Goal: Find contact information: Find contact information

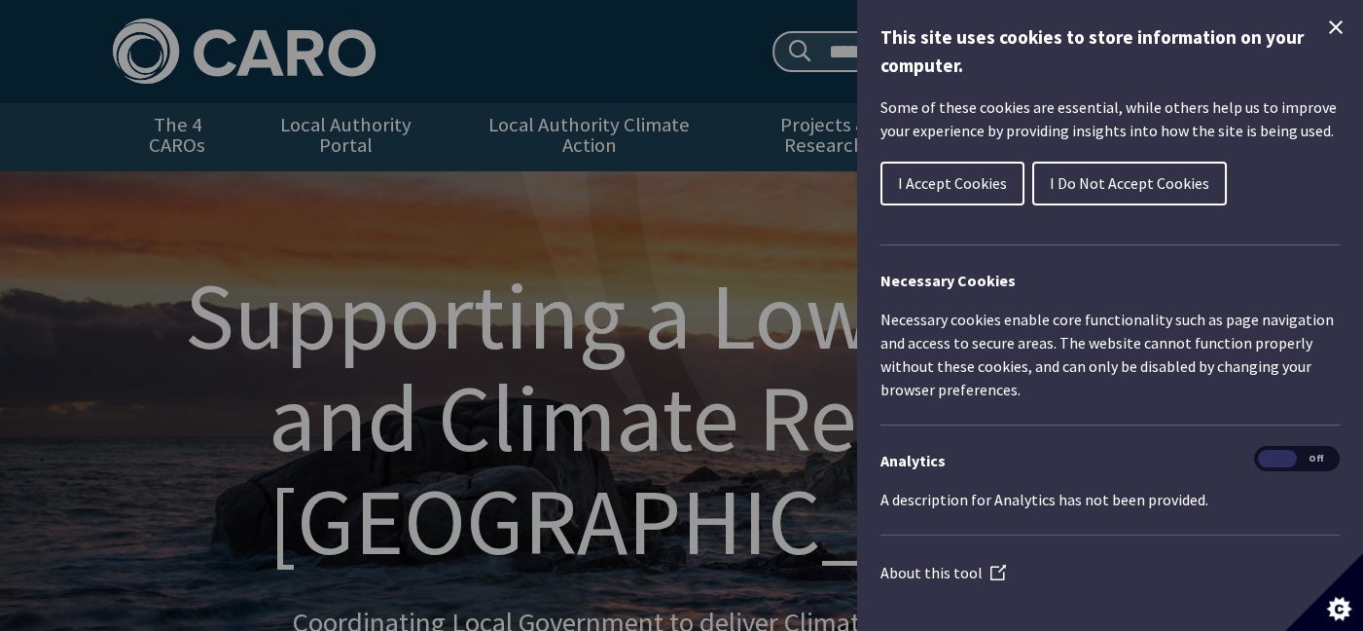
click at [1330, 17] on icon "Close Cookie Control" at bounding box center [1335, 27] width 23 height 23
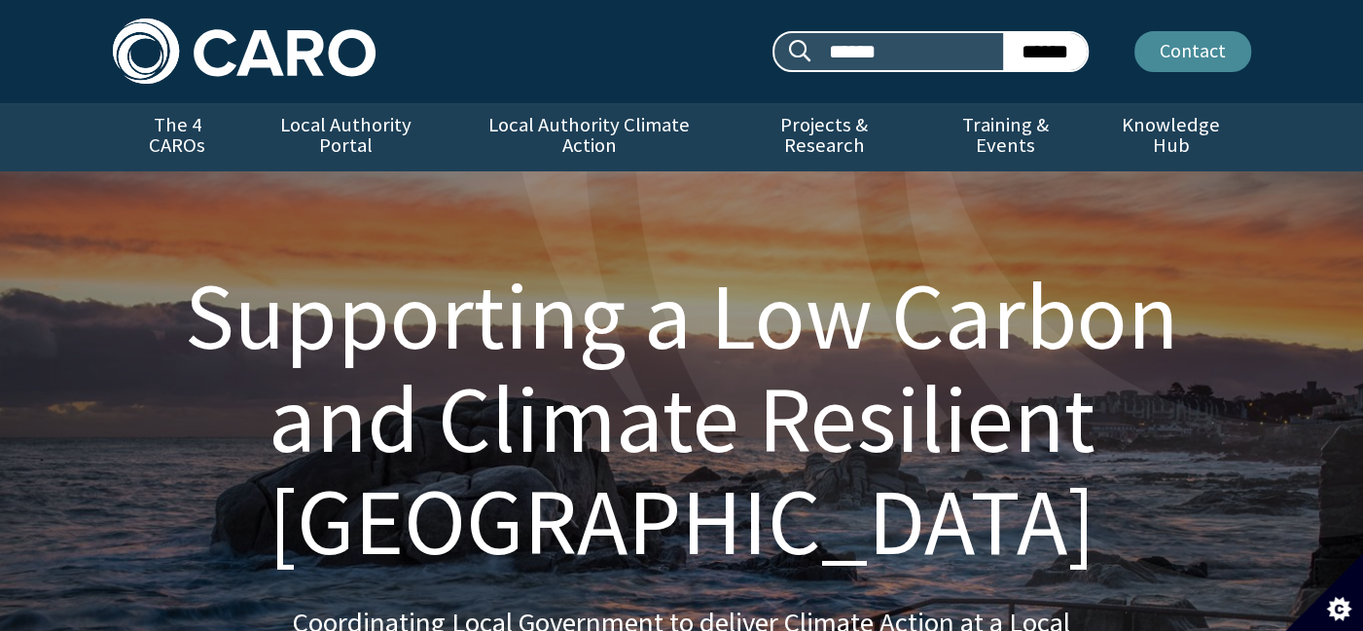
click at [1209, 37] on link "Contact" at bounding box center [1193, 51] width 117 height 41
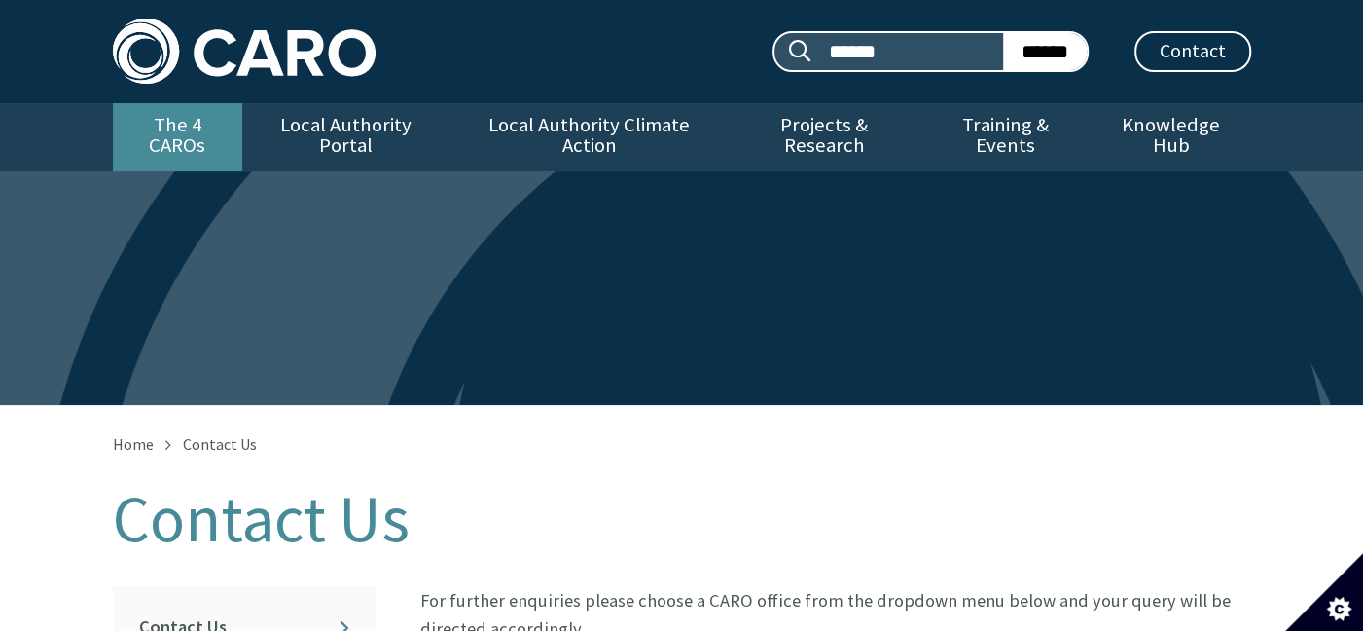
click at [232, 119] on link "The 4 CAROs" at bounding box center [177, 137] width 129 height 68
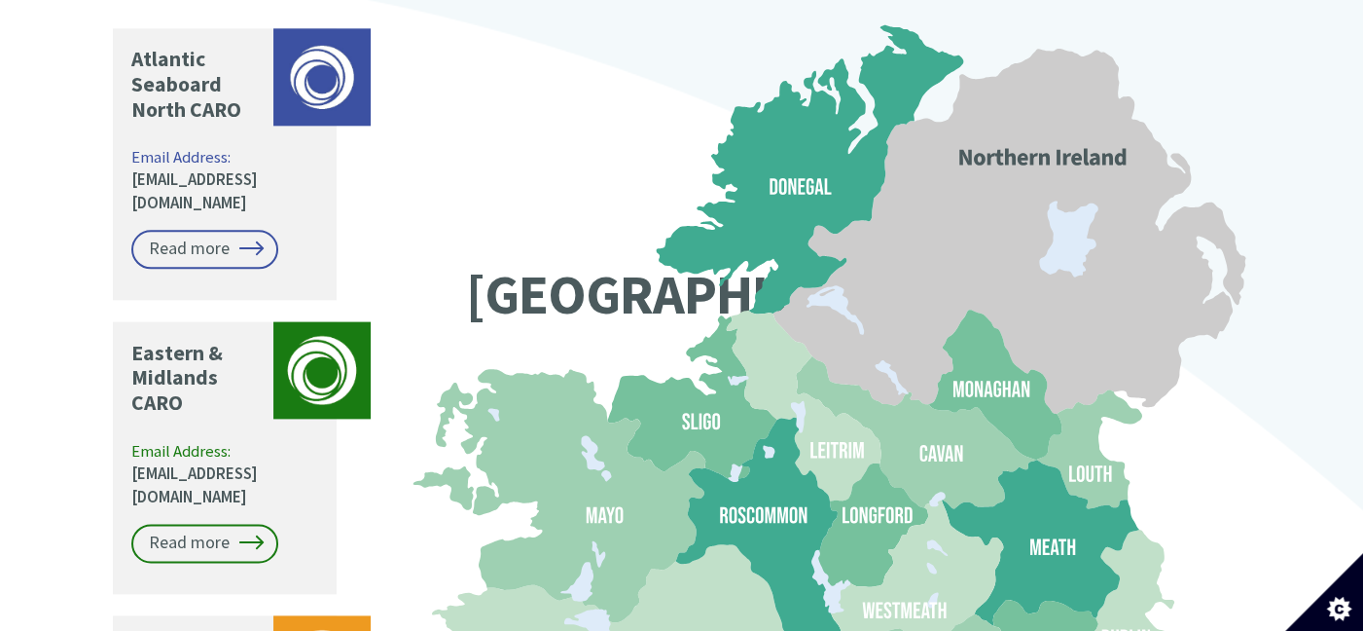
scroll to position [1560, 0]
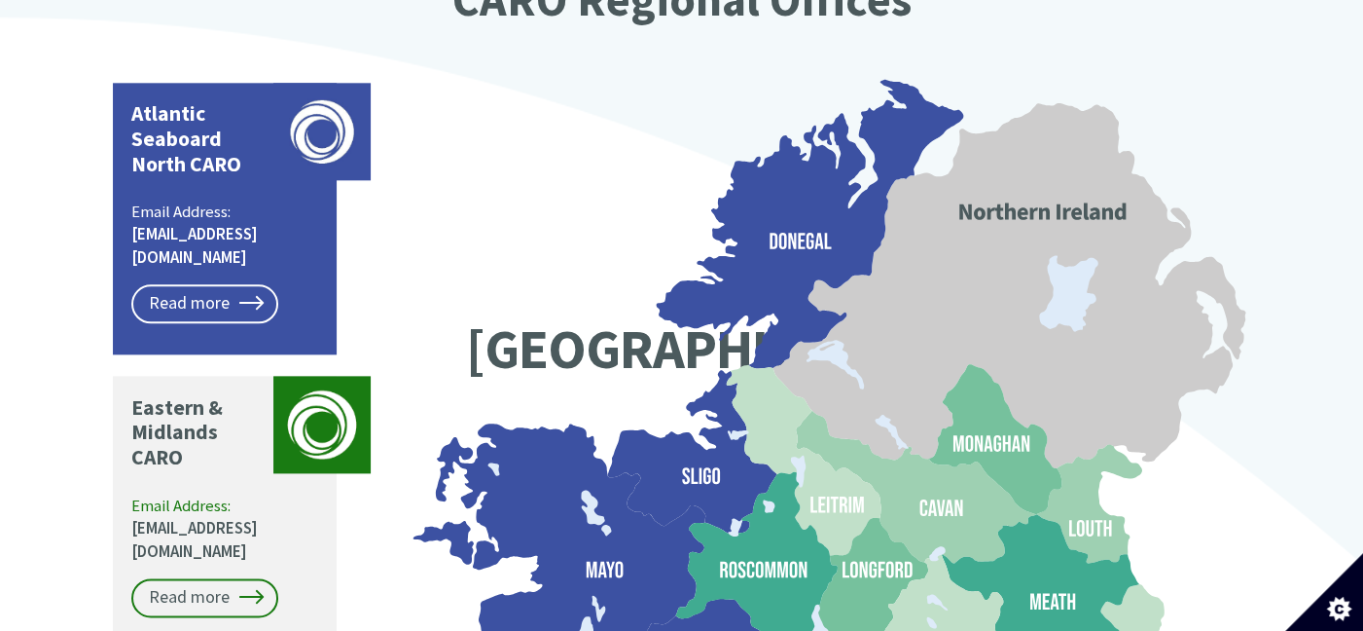
click at [254, 223] on link "[EMAIL_ADDRESS][DOMAIN_NAME]" at bounding box center [194, 245] width 127 height 45
